Goal: Task Accomplishment & Management: Complete application form

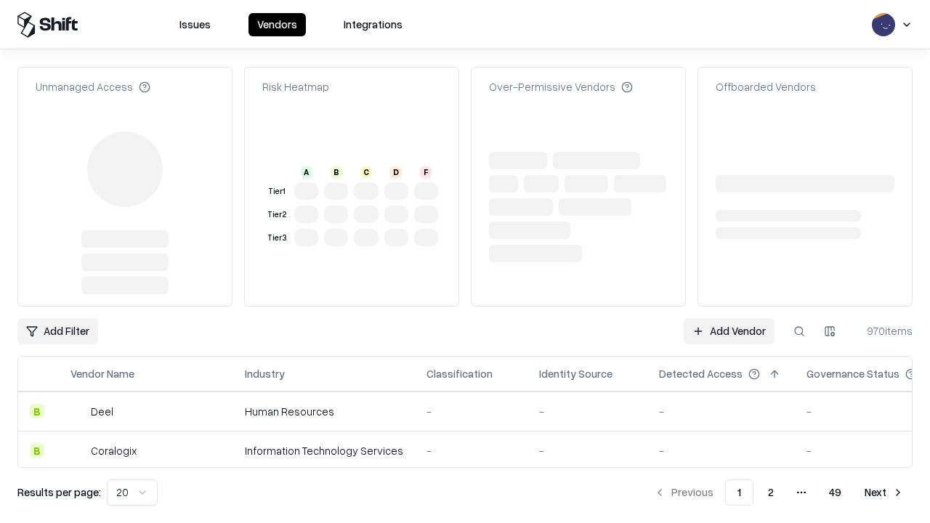
click at [729, 318] on link "Add Vendor" at bounding box center [729, 331] width 91 height 26
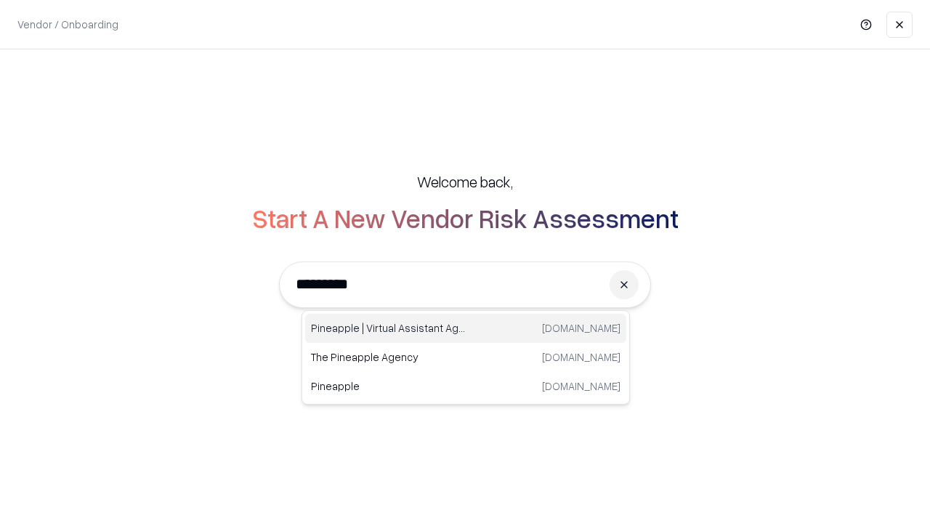
click at [466, 328] on div "Pineapple | Virtual Assistant Agency [DOMAIN_NAME]" at bounding box center [465, 328] width 321 height 29
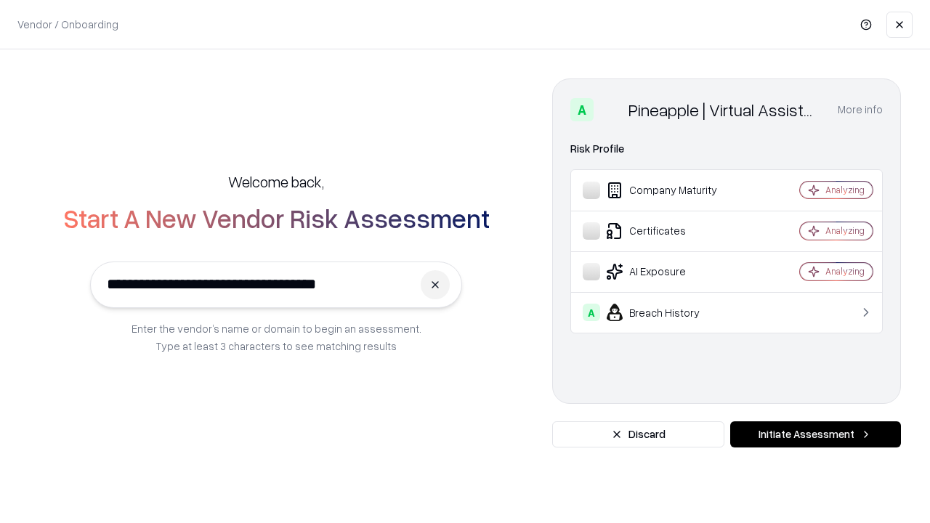
type input "**********"
click at [815, 435] on button "Initiate Assessment" at bounding box center [815, 434] width 171 height 26
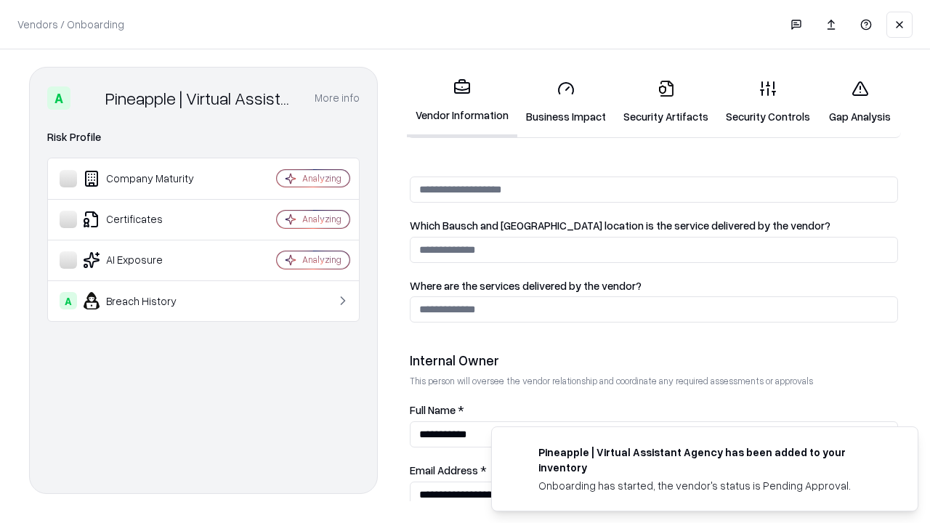
scroll to position [753, 0]
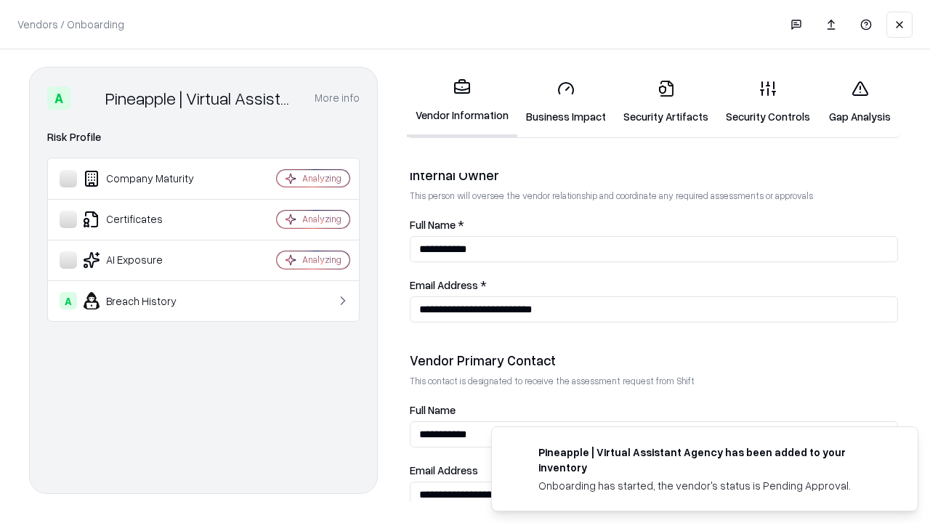
click at [566, 102] on link "Business Impact" at bounding box center [565, 102] width 97 height 68
click at [666, 102] on link "Security Artifacts" at bounding box center [666, 102] width 102 height 68
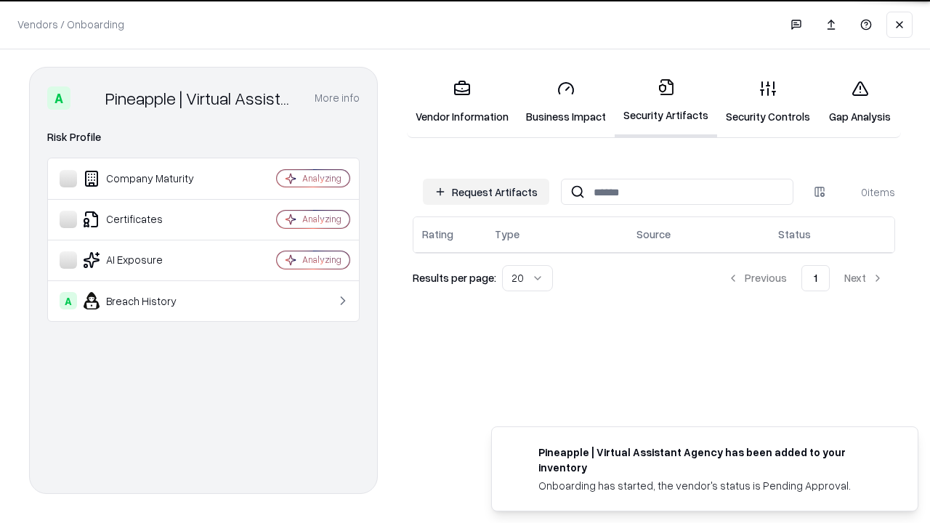
click at [486, 191] on button "Request Artifacts" at bounding box center [486, 192] width 126 height 26
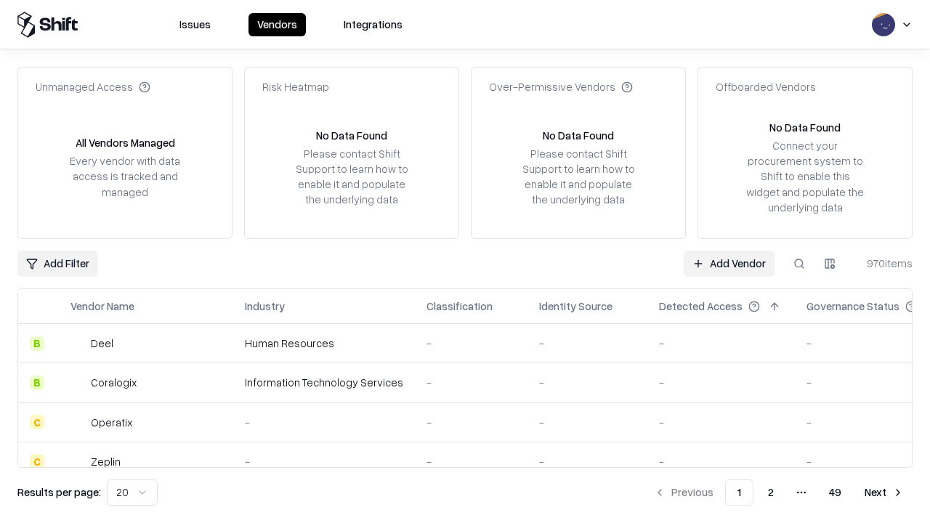
click at [729, 263] on link "Add Vendor" at bounding box center [729, 264] width 91 height 26
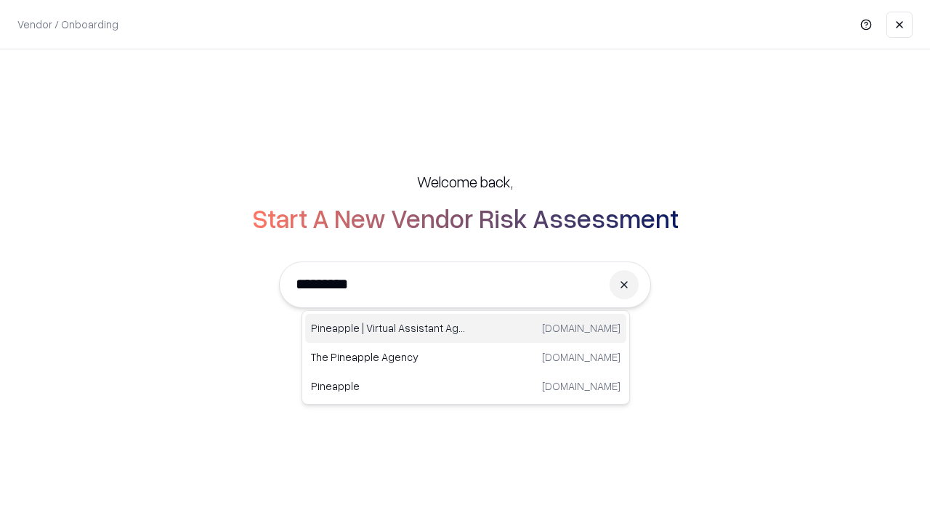
click at [466, 328] on div "Pineapple | Virtual Assistant Agency [DOMAIN_NAME]" at bounding box center [465, 328] width 321 height 29
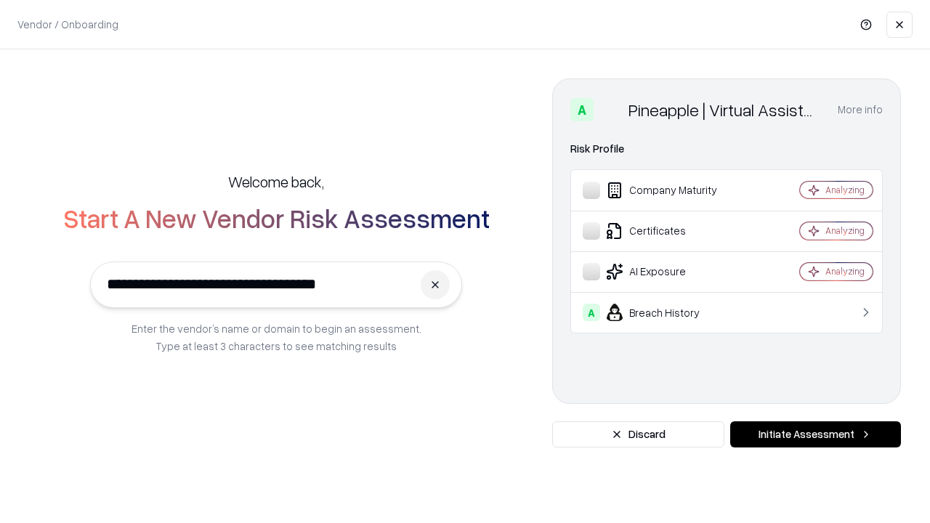
type input "**********"
click at [815, 435] on button "Initiate Assessment" at bounding box center [815, 434] width 171 height 26
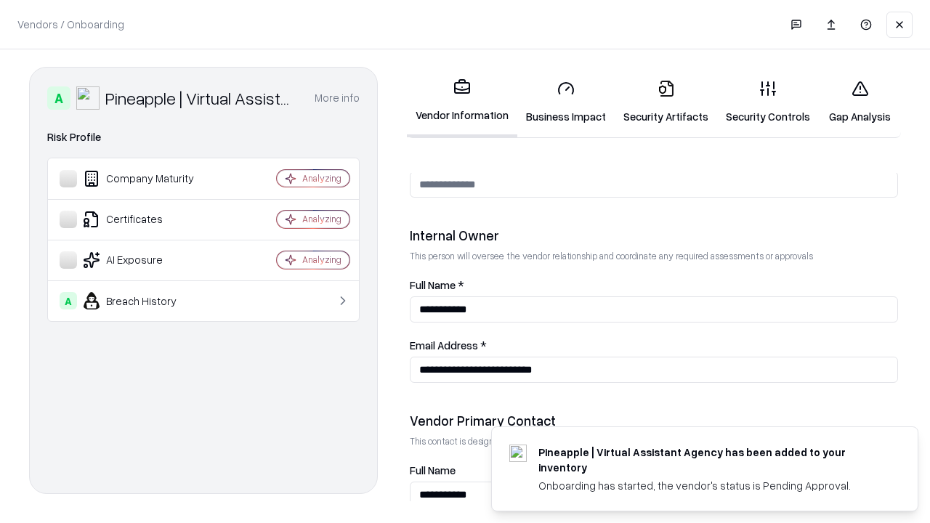
scroll to position [753, 0]
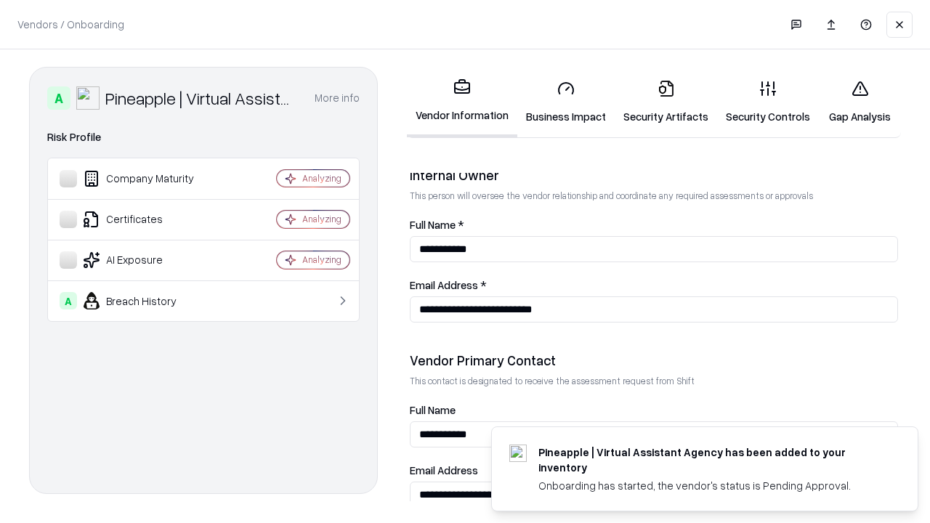
click at [860, 102] on link "Gap Analysis" at bounding box center [860, 102] width 82 height 68
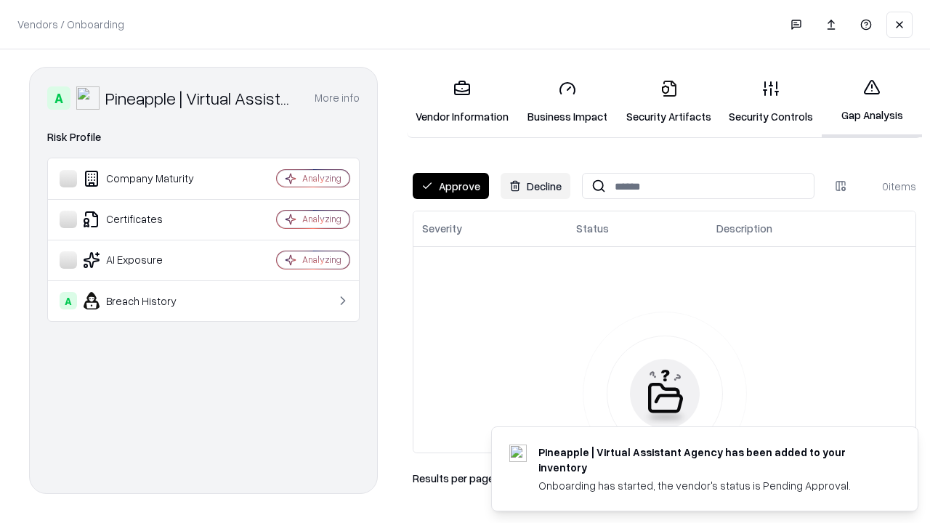
click at [451, 186] on button "Approve" at bounding box center [451, 186] width 76 height 26
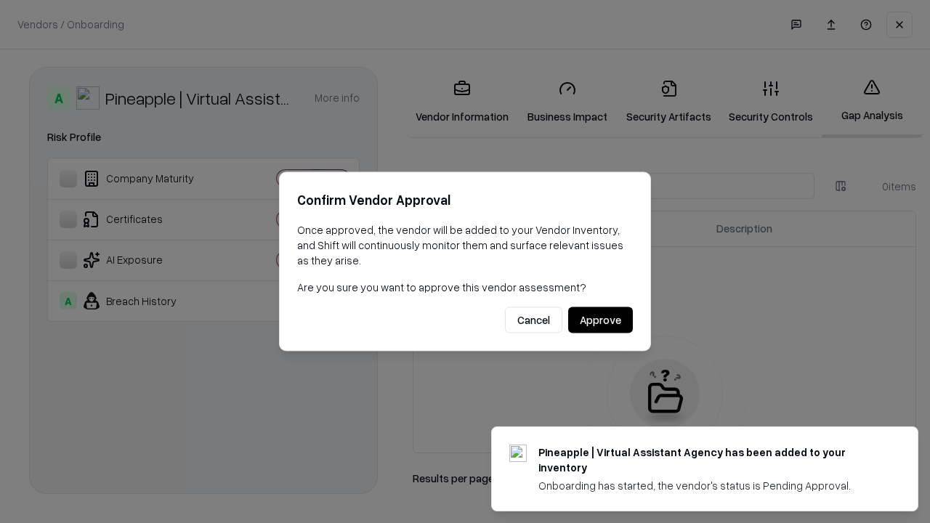
click at [600, 320] on button "Approve" at bounding box center [600, 320] width 65 height 26
